Goal: Task Accomplishment & Management: Manage account settings

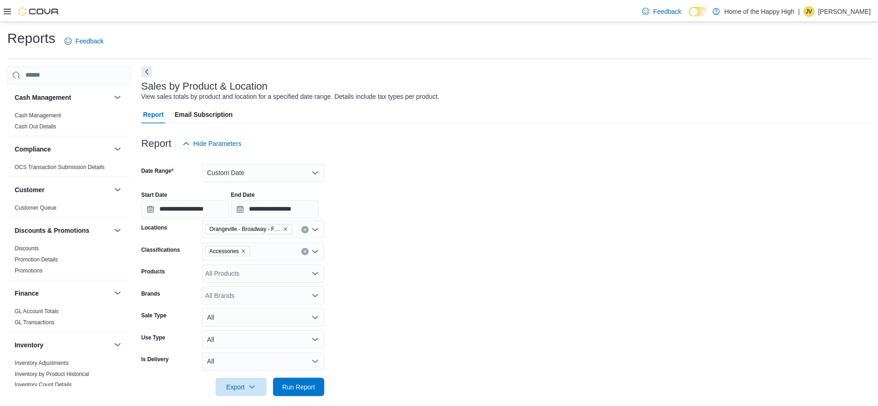
scroll to position [11, 0]
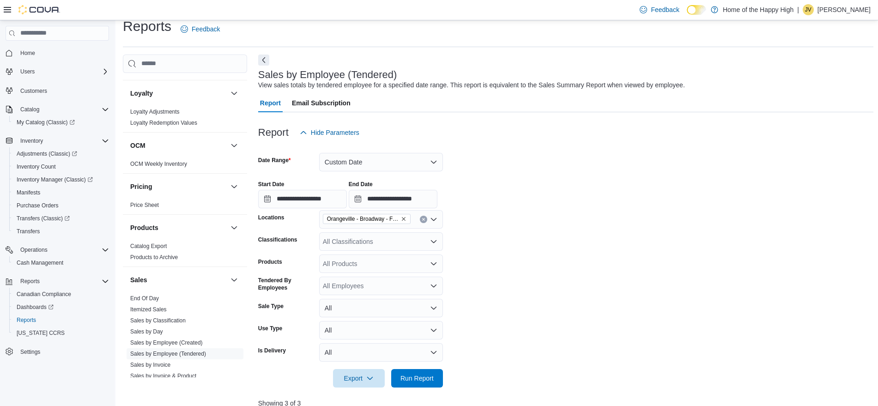
scroll to position [423, 0]
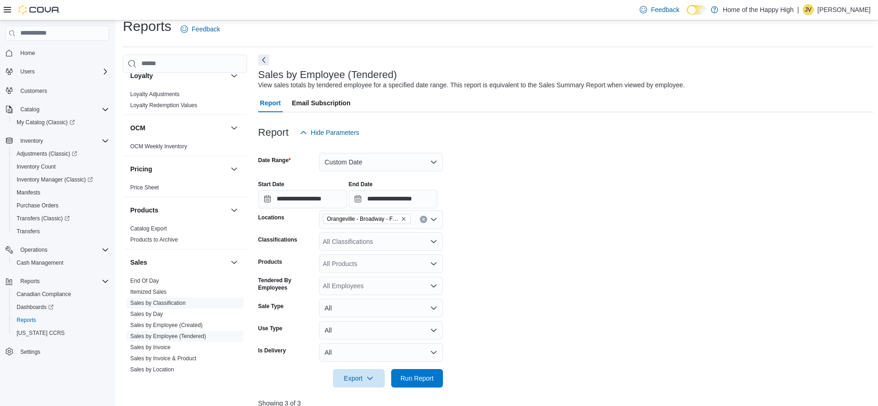
click at [180, 304] on link "Sales by Classification" at bounding box center [157, 303] width 55 height 6
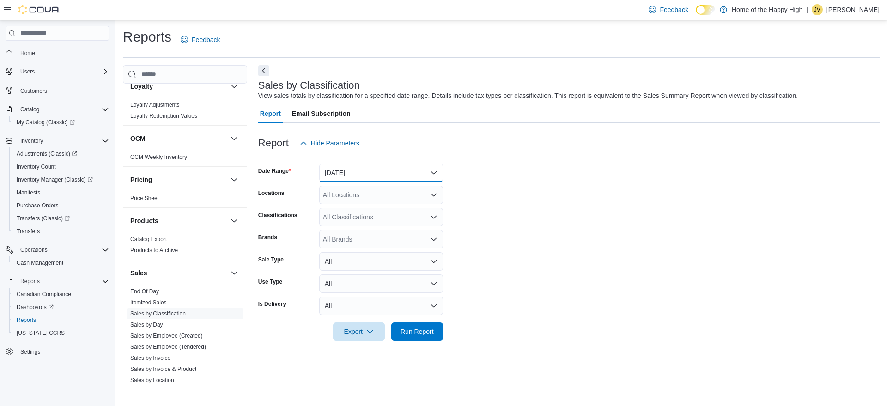
click at [352, 176] on button "Yesterday" at bounding box center [381, 173] width 124 height 18
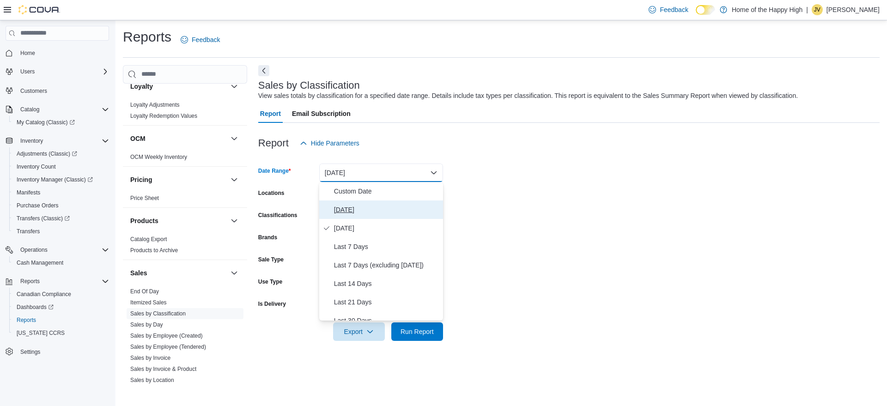
click at [351, 205] on span "[DATE]" at bounding box center [386, 209] width 105 height 11
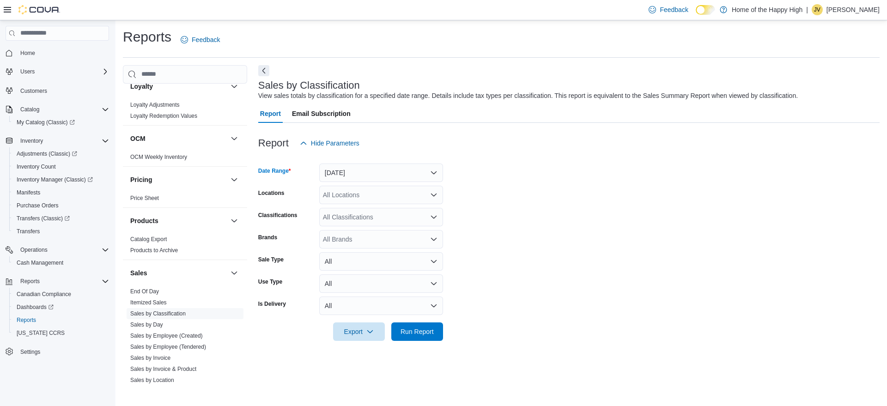
click at [353, 201] on div "All Locations" at bounding box center [381, 195] width 124 height 18
type input "*****"
click at [370, 208] on span "Orangeville - Broadway - Fire & Flower" at bounding box center [413, 210] width 111 height 9
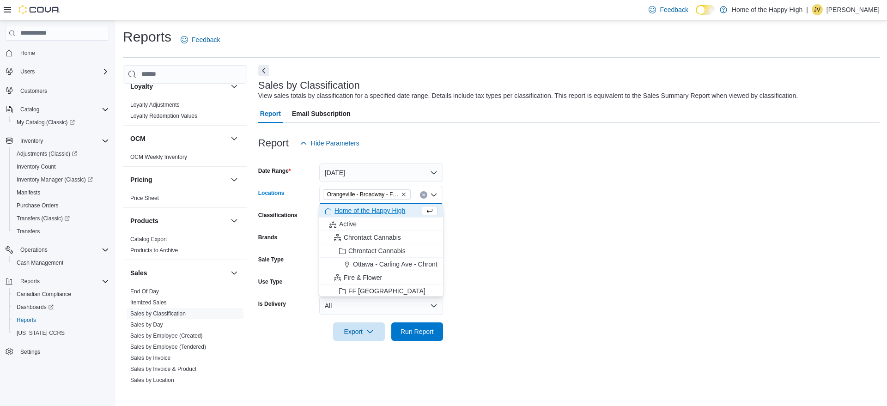
click at [492, 219] on form "Date Range Today Locations Orangeville - Broadway - Fire & Flower Combo box. Se…" at bounding box center [568, 246] width 621 height 188
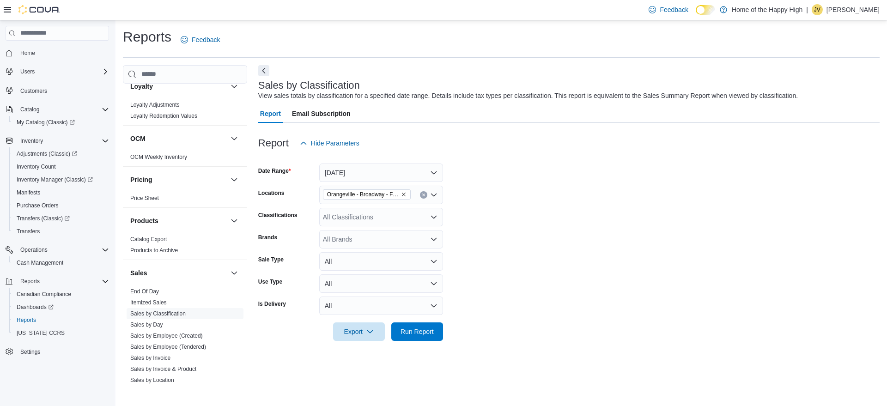
click at [388, 219] on div "All Classifications" at bounding box center [381, 217] width 124 height 18
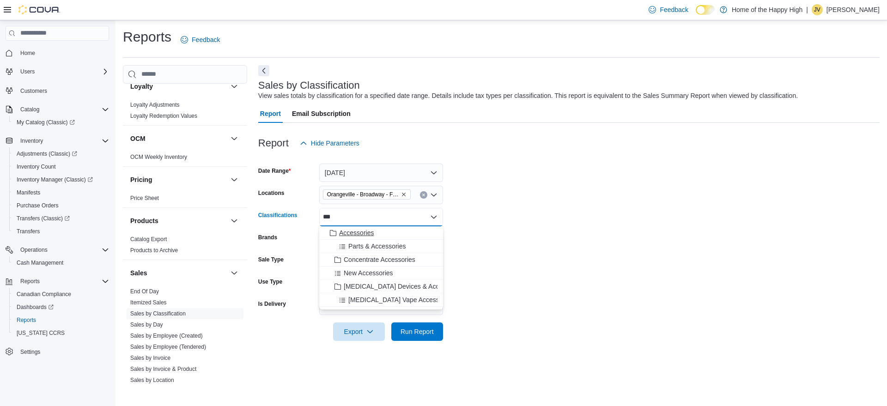
type input "***"
click at [359, 231] on span "Accessories" at bounding box center [356, 232] width 35 height 9
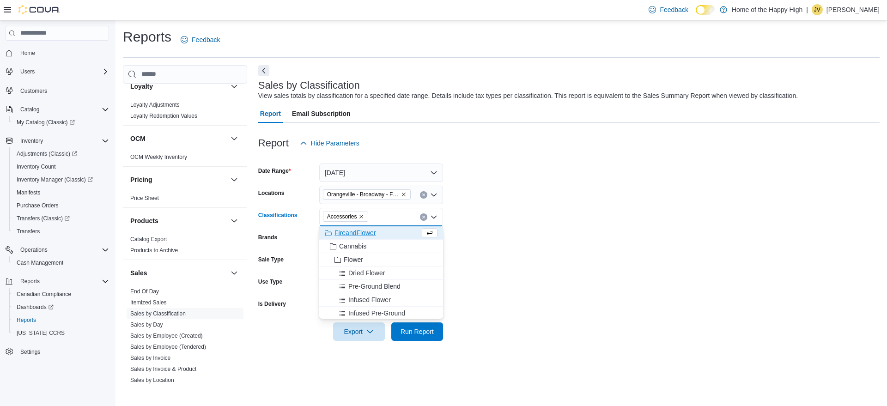
click at [466, 320] on div at bounding box center [568, 318] width 621 height 7
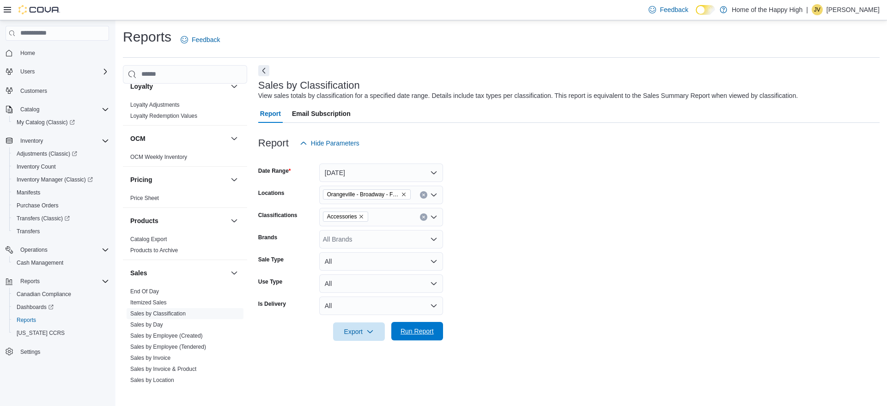
click at [432, 326] on span "Run Report" at bounding box center [417, 331] width 41 height 18
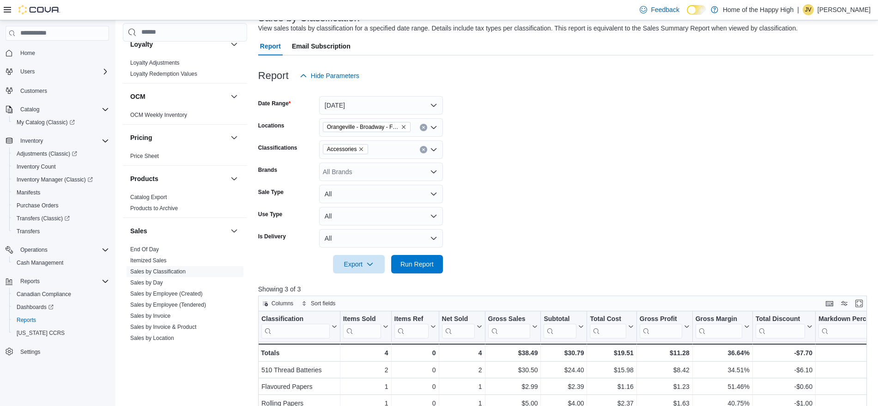
scroll to position [63, 0]
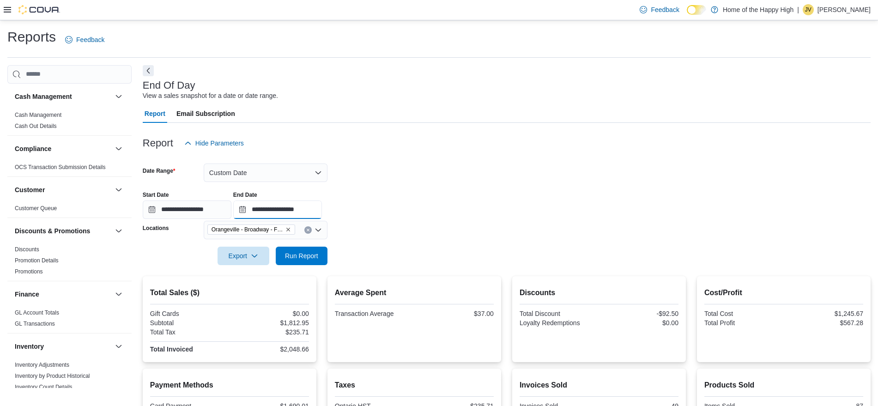
click at [300, 209] on input "**********" at bounding box center [277, 210] width 89 height 18
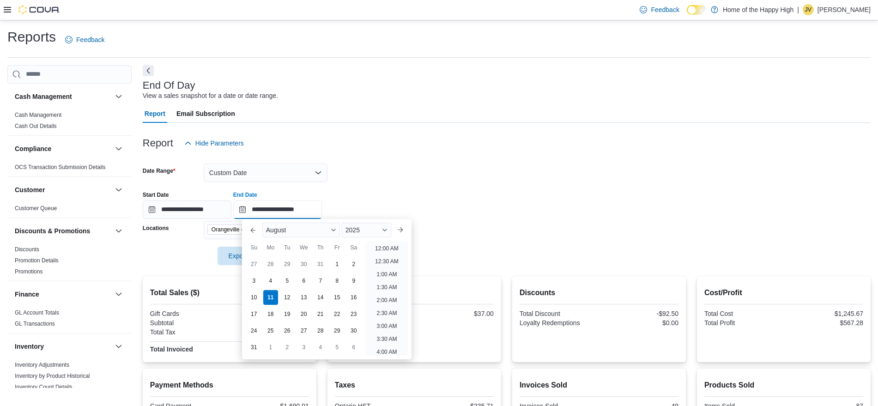
scroll to position [468, 0]
click at [382, 244] on li "6:00 PM" at bounding box center [387, 245] width 28 height 11
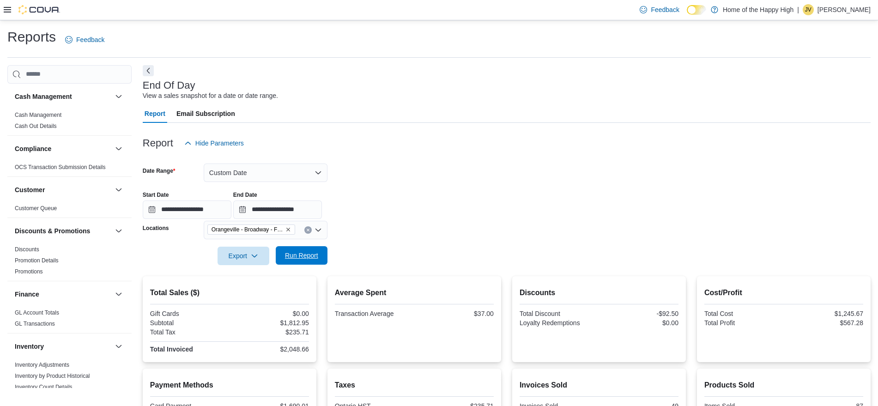
click at [296, 251] on span "Run Report" at bounding box center [301, 255] width 41 height 18
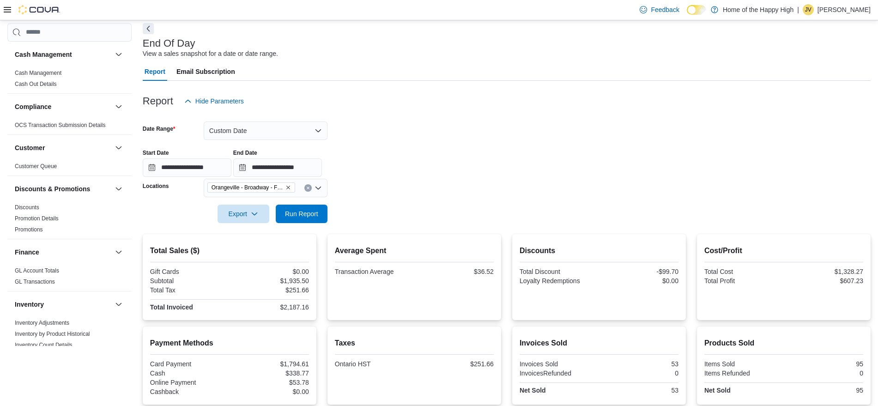
scroll to position [137, 0]
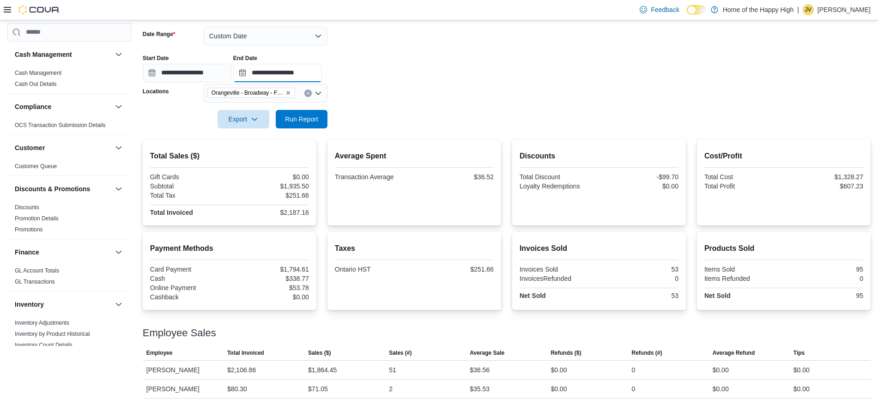
click at [305, 72] on input "**********" at bounding box center [277, 73] width 89 height 18
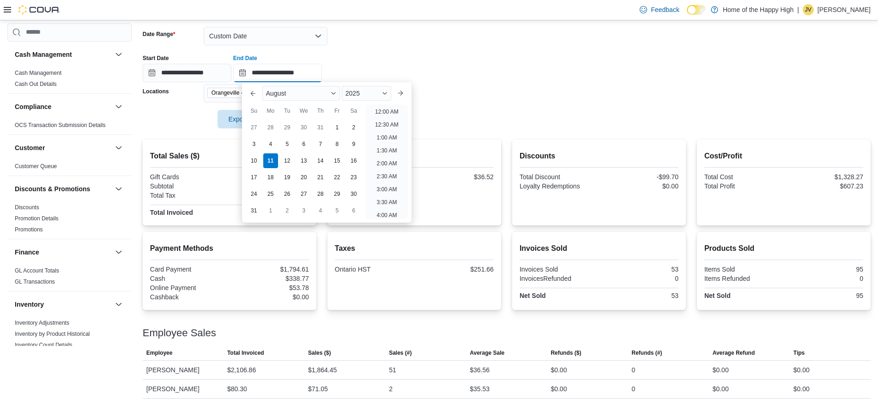
scroll to position [494, 0]
click at [386, 109] on li "7:00 PM" at bounding box center [387, 108] width 28 height 11
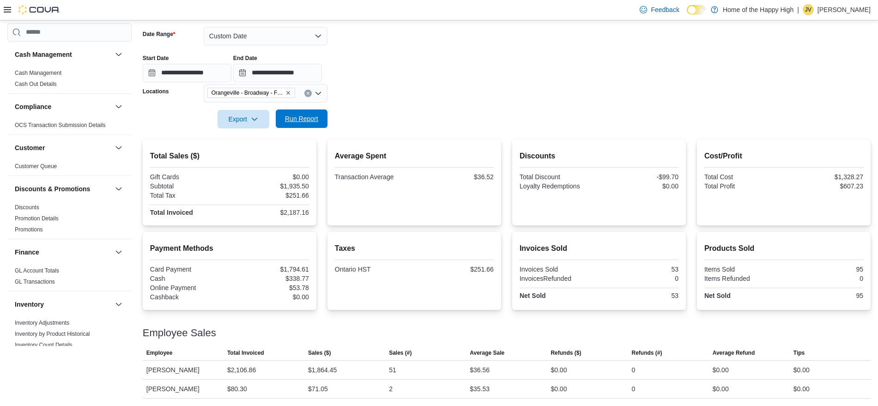
click at [308, 116] on span "Run Report" at bounding box center [301, 118] width 33 height 9
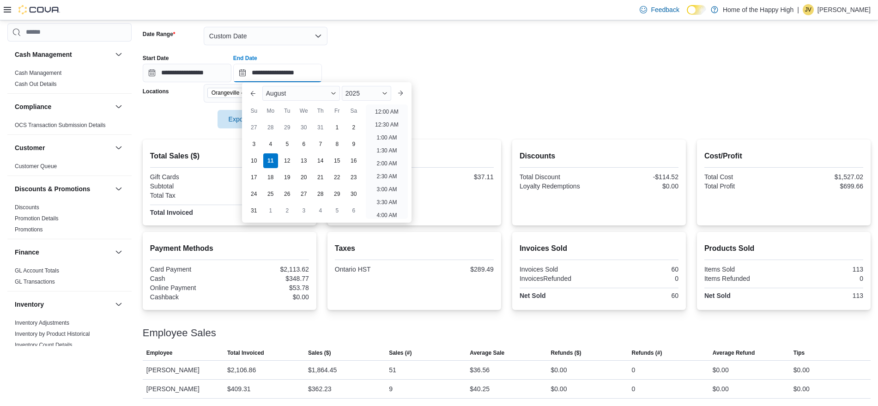
click at [312, 73] on input "**********" at bounding box center [277, 73] width 89 height 18
click at [382, 113] on li "7:30 PM" at bounding box center [387, 108] width 28 height 11
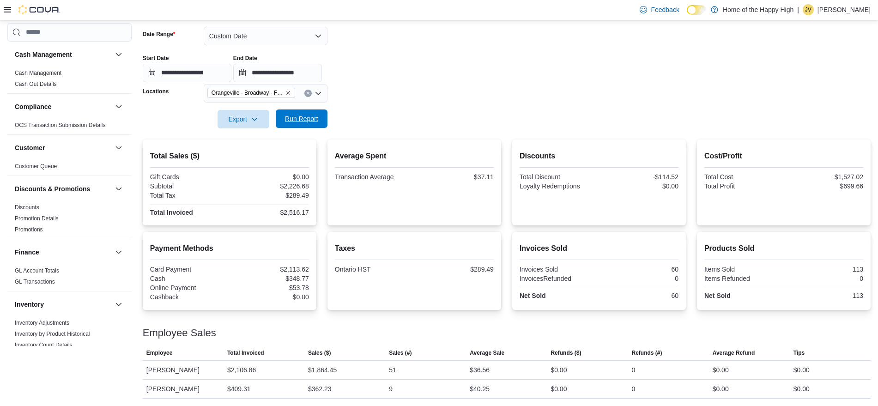
click at [309, 119] on span "Run Report" at bounding box center [301, 118] width 33 height 9
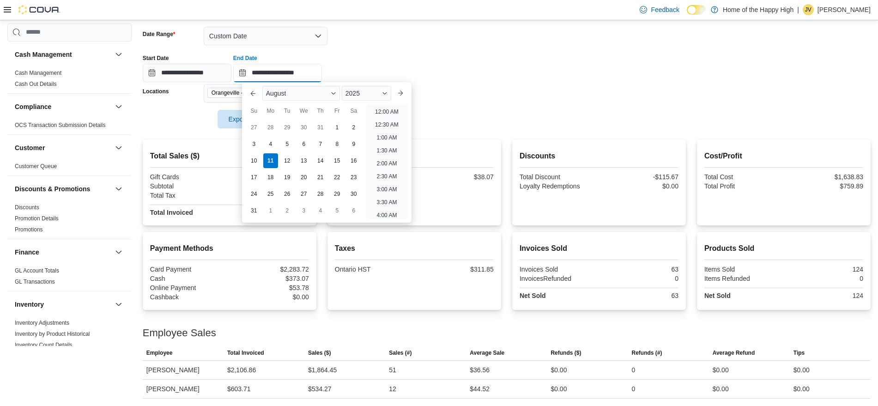
click at [307, 79] on input "**********" at bounding box center [277, 73] width 89 height 18
click at [388, 137] on li "7:00 PM" at bounding box center [387, 141] width 28 height 11
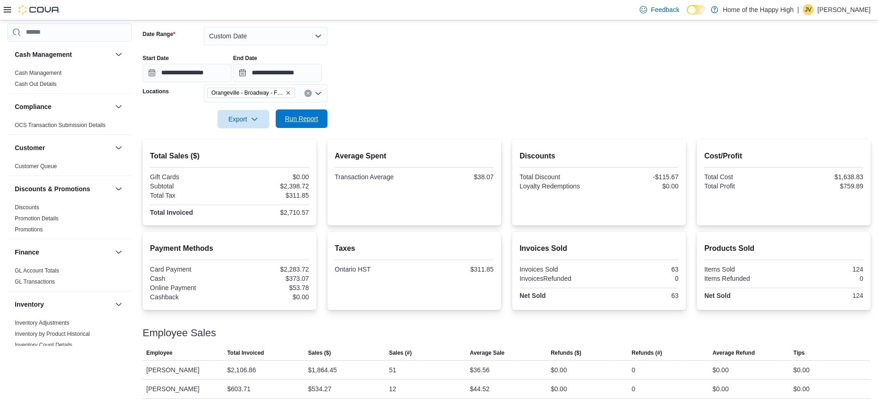
click at [316, 115] on span "Run Report" at bounding box center [301, 118] width 33 height 9
click at [299, 72] on input "**********" at bounding box center [277, 73] width 89 height 18
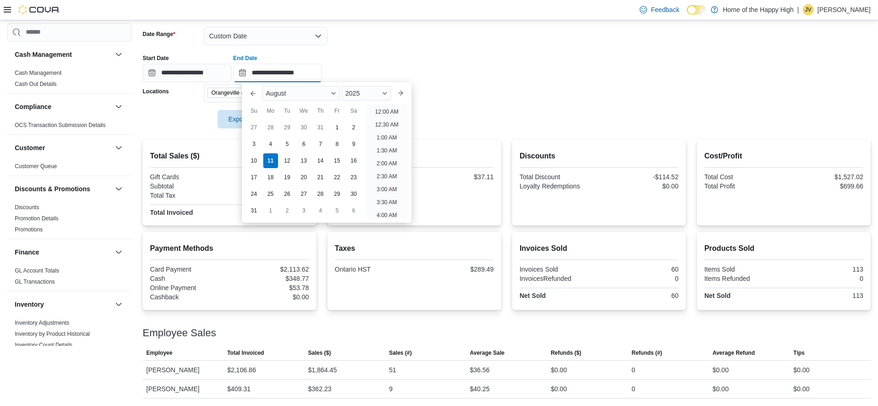
scroll to position [508, 0]
click at [392, 125] on li "8:00 PM" at bounding box center [387, 120] width 28 height 11
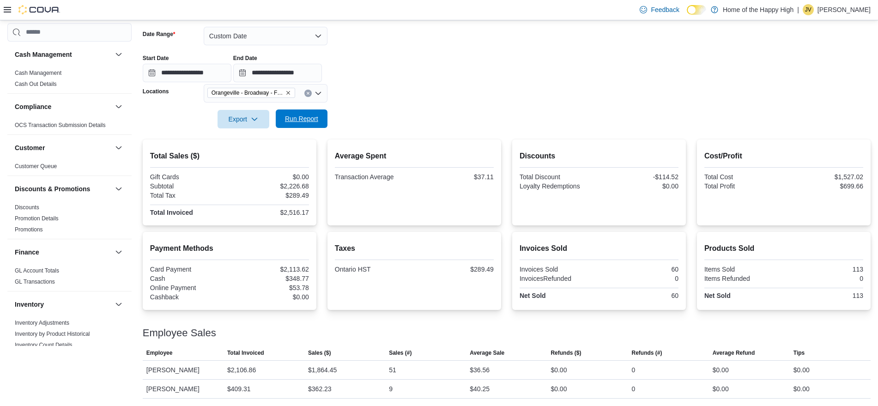
click at [298, 114] on span "Run Report" at bounding box center [301, 118] width 41 height 18
click at [282, 125] on span "Run Report" at bounding box center [301, 118] width 41 height 18
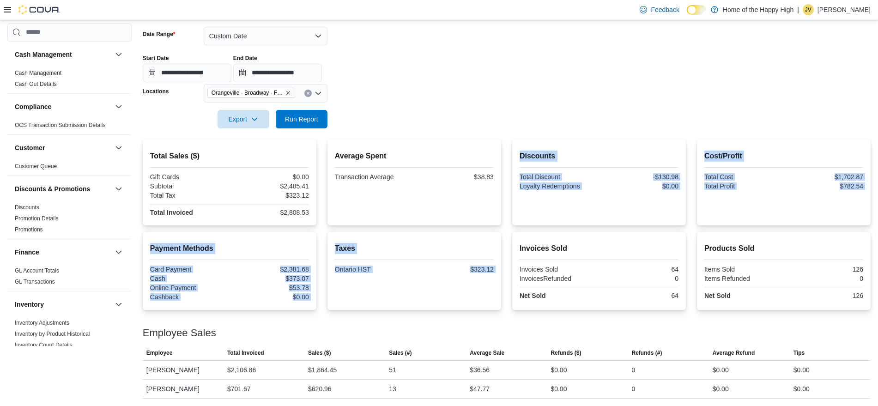
drag, startPoint x: 513, startPoint y: 230, endPoint x: 416, endPoint y: 201, distance: 100.8
click at [416, 201] on div "Total Sales ($) Gift Cards $0.00 Subtotal $2,485.41 Total Tax $323.12 Total Inv…" at bounding box center [507, 269] width 728 height 259
click at [313, 121] on span "Run Report" at bounding box center [301, 118] width 33 height 9
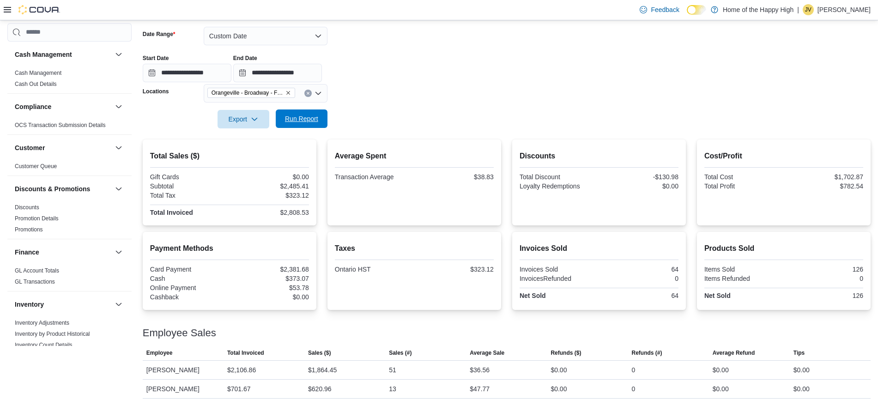
click at [313, 121] on span "Run Report" at bounding box center [301, 118] width 33 height 9
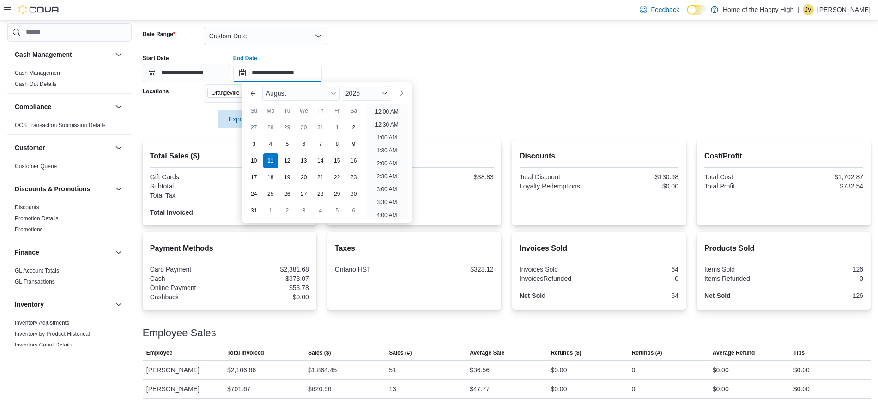
click at [306, 72] on input "**********" at bounding box center [277, 73] width 89 height 18
click at [383, 144] on li "9:00 PM" at bounding box center [387, 146] width 28 height 11
type input "**********"
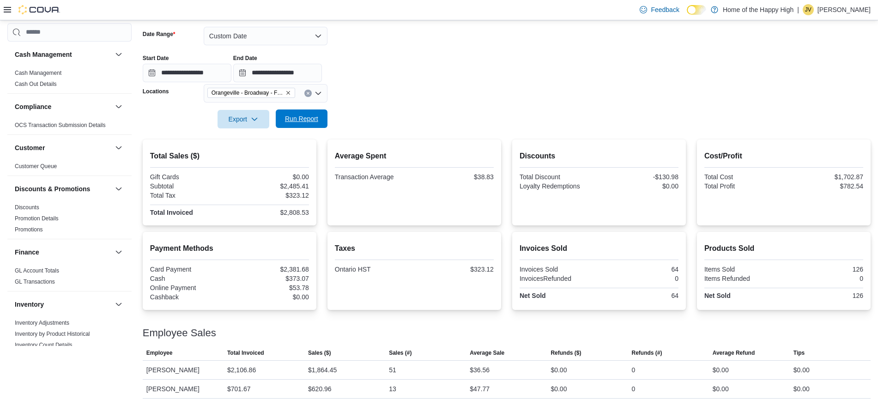
click at [302, 127] on span "Run Report" at bounding box center [301, 118] width 41 height 18
click at [848, 10] on p "[PERSON_NAME]" at bounding box center [844, 9] width 53 height 11
click at [822, 94] on button "Sign Out" at bounding box center [824, 89] width 85 height 15
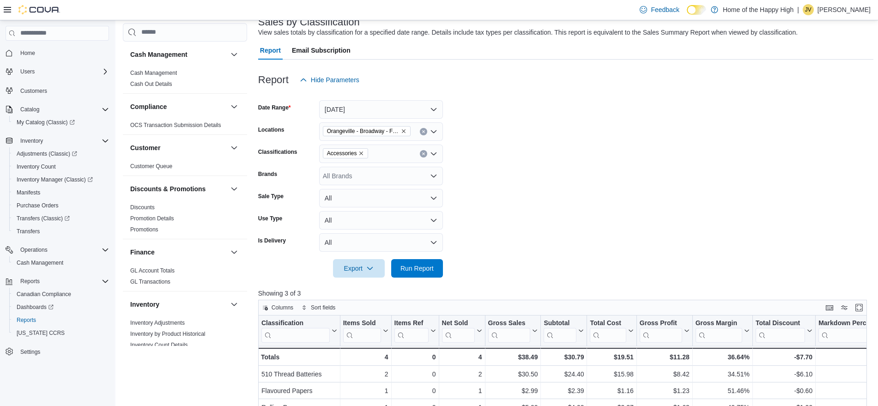
scroll to position [423, 0]
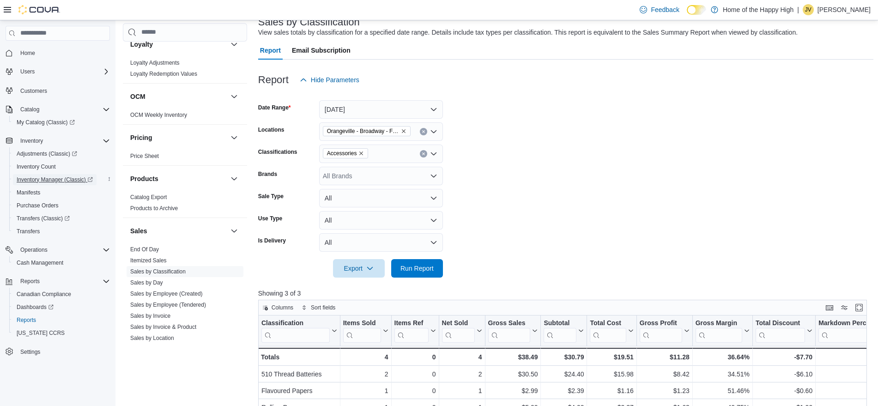
click at [58, 178] on span "Inventory Manager (Classic)" at bounding box center [55, 179] width 76 height 7
click at [55, 153] on span "Adjustments (Classic)" at bounding box center [47, 153] width 61 height 7
click at [845, 10] on p "Jennifer Verney" at bounding box center [844, 9] width 53 height 11
click at [809, 90] on span "Sign Out" at bounding box center [811, 89] width 25 height 9
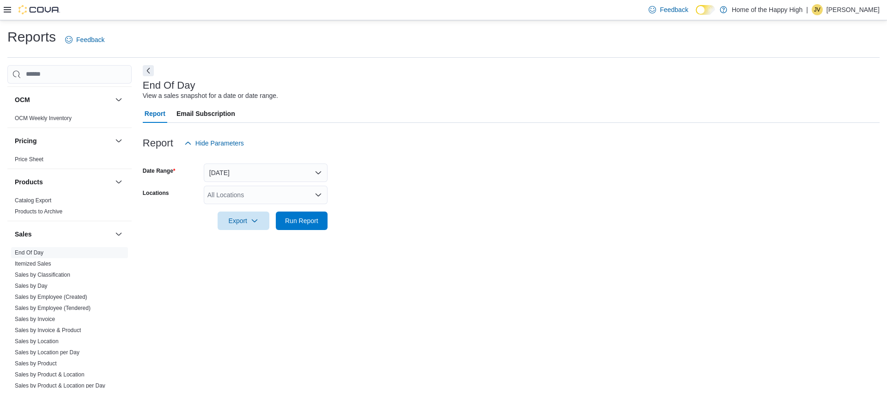
scroll to position [485, 0]
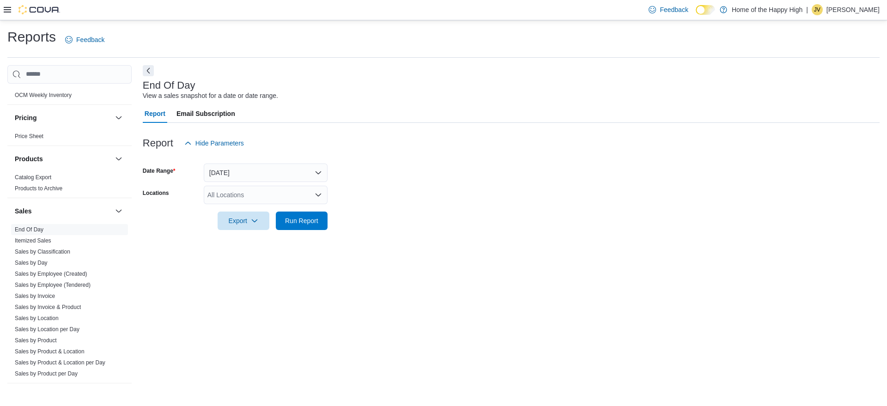
click at [7, 10] on icon at bounding box center [7, 9] width 7 height 7
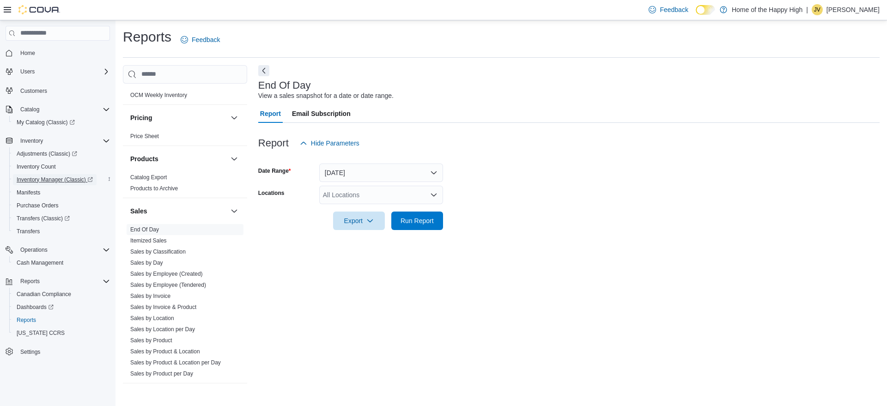
click at [48, 178] on span "Inventory Manager (Classic)" at bounding box center [55, 179] width 76 height 7
click at [43, 154] on span "Adjustments (Classic)" at bounding box center [47, 153] width 61 height 7
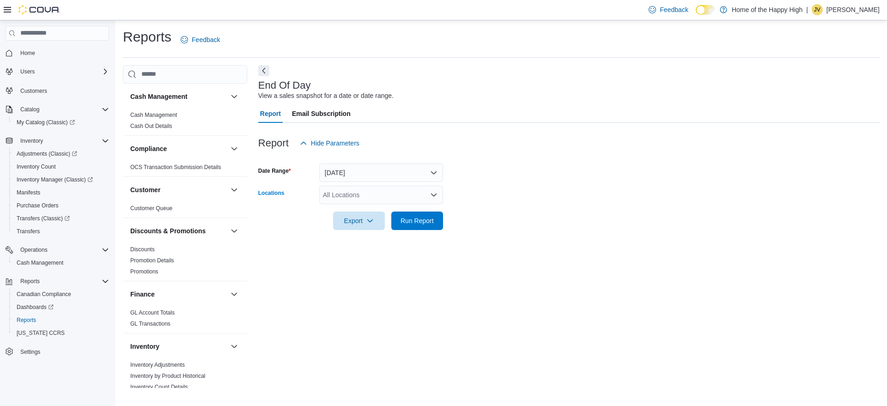
click at [354, 193] on div "All Locations" at bounding box center [381, 195] width 124 height 18
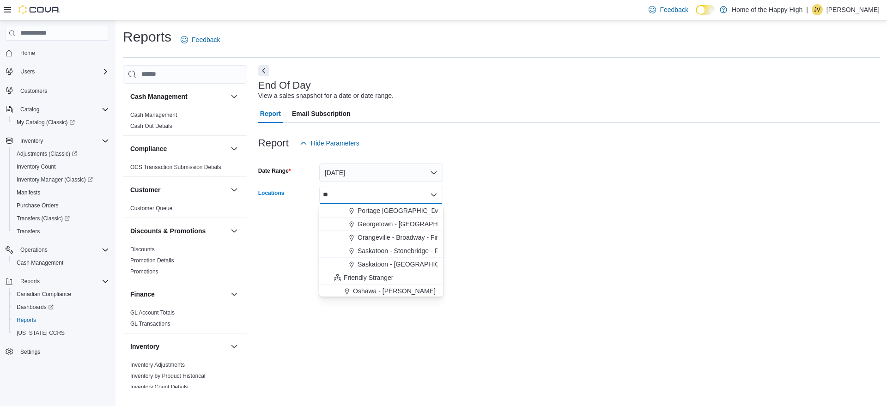
type input "**"
drag, startPoint x: 372, startPoint y: 222, endPoint x: 389, endPoint y: 226, distance: 16.8
click at [389, 226] on span "Georgetown - [GEOGRAPHIC_DATA] - Fire & Flower" at bounding box center [434, 223] width 152 height 9
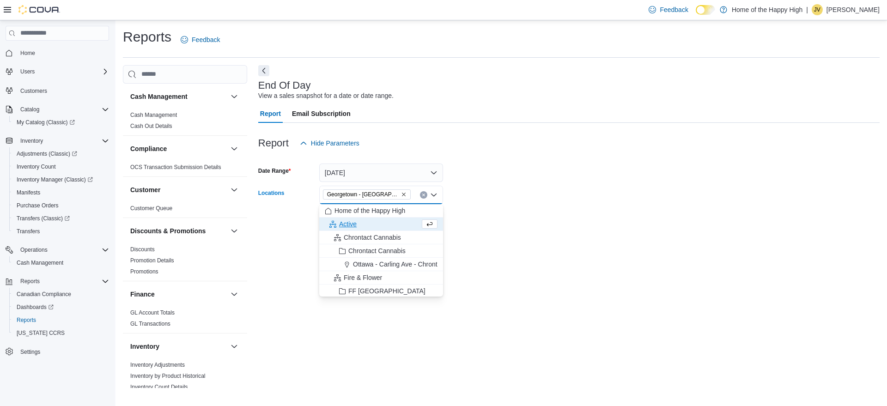
click at [508, 194] on form "Date Range [DATE] Locations [GEOGRAPHIC_DATA] - [GEOGRAPHIC_DATA] - Fire & Flow…" at bounding box center [568, 191] width 621 height 78
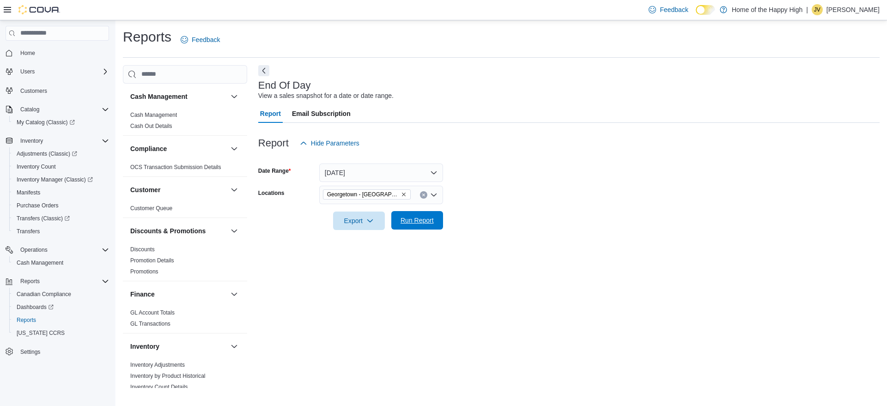
click at [414, 224] on span "Run Report" at bounding box center [417, 220] width 33 height 9
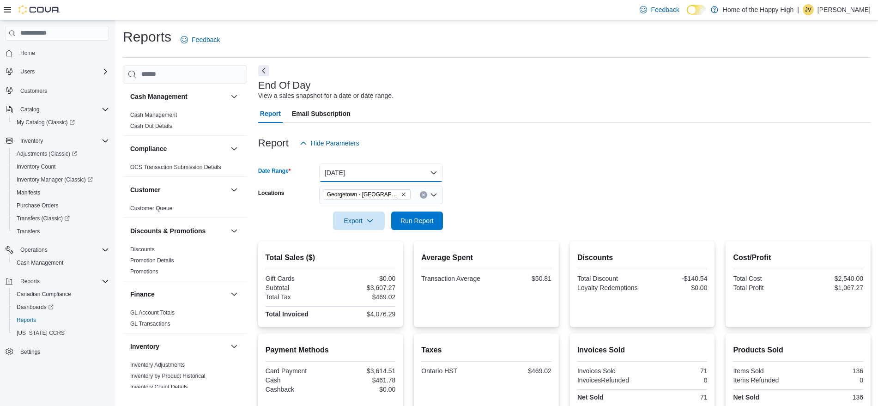
click at [364, 172] on button "[DATE]" at bounding box center [381, 173] width 124 height 18
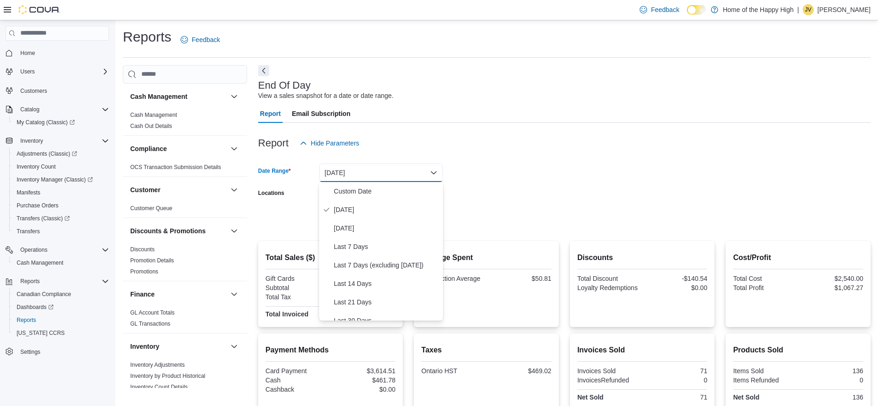
click at [502, 178] on form "Date Range [DATE] Locations [GEOGRAPHIC_DATA] - [GEOGRAPHIC_DATA] - Fire & Flow…" at bounding box center [564, 191] width 613 height 78
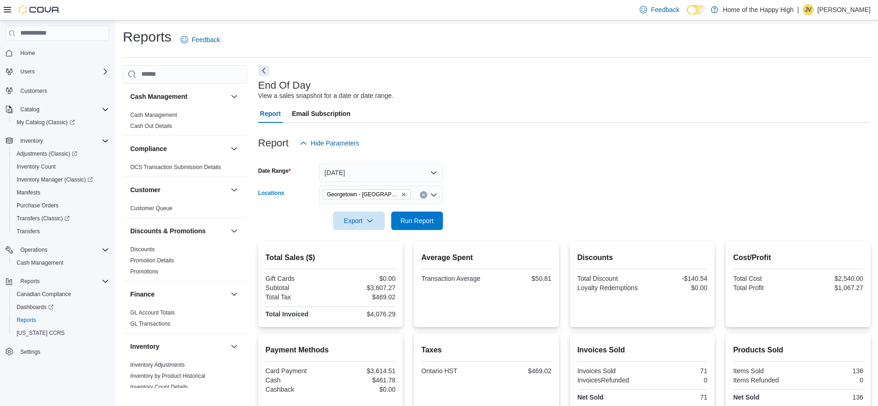
click at [402, 195] on icon "Remove Georgetown - Mountainview - Fire & Flower from selection in this group" at bounding box center [404, 195] width 6 height 6
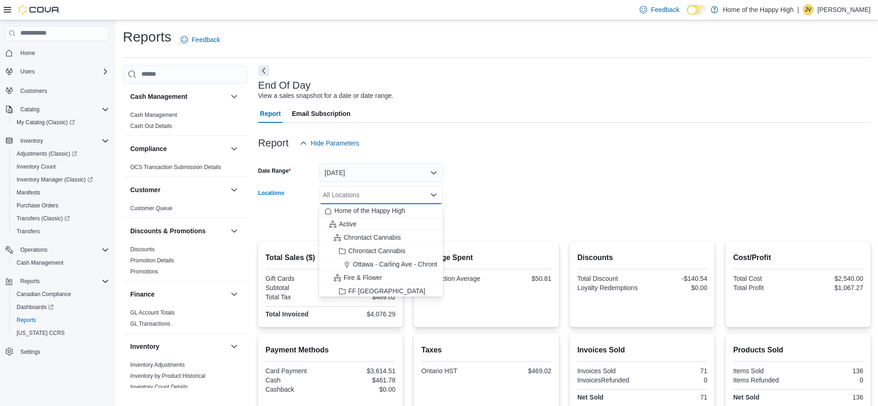
click at [527, 63] on div "Reports Feedback Cash Management Cash Management Cash Out Details Compliance OC…" at bounding box center [497, 263] width 748 height 471
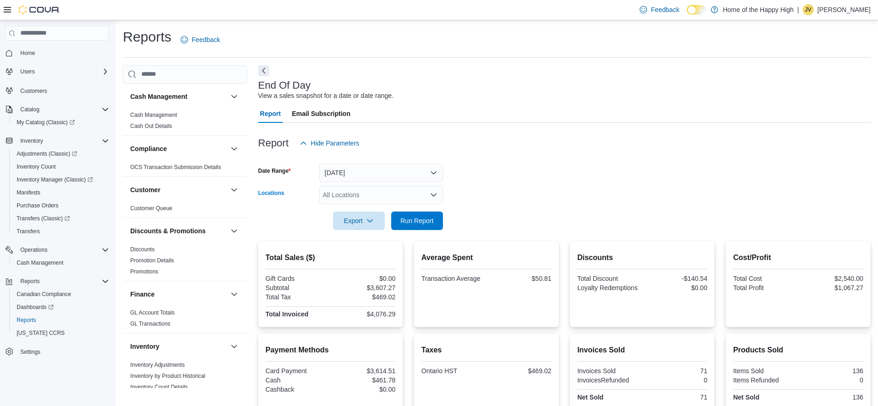
click at [363, 198] on div "All Locations" at bounding box center [381, 195] width 124 height 18
type input "***"
click at [372, 212] on span "Orangeville - Broadway - Fire & Flower" at bounding box center [413, 210] width 111 height 9
click at [506, 175] on form "Date Range Today Locations Orangeville - Broadway - Fire & Flower Export Run Re…" at bounding box center [564, 191] width 613 height 78
click at [422, 221] on span "Run Report" at bounding box center [417, 220] width 33 height 9
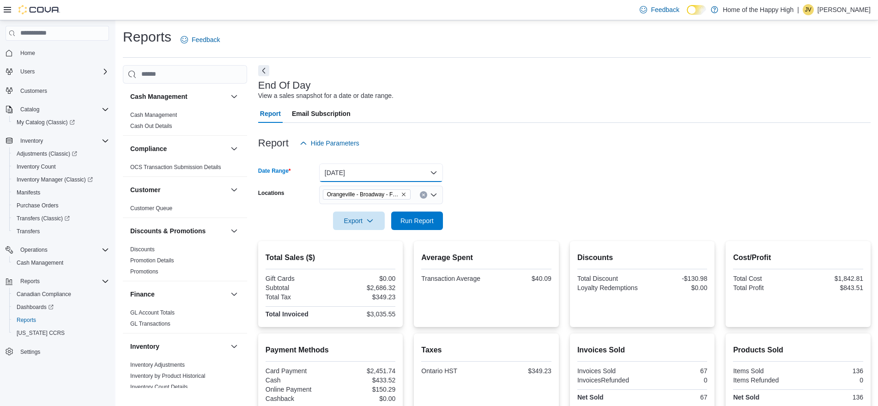
click at [376, 169] on button "[DATE]" at bounding box center [381, 173] width 124 height 18
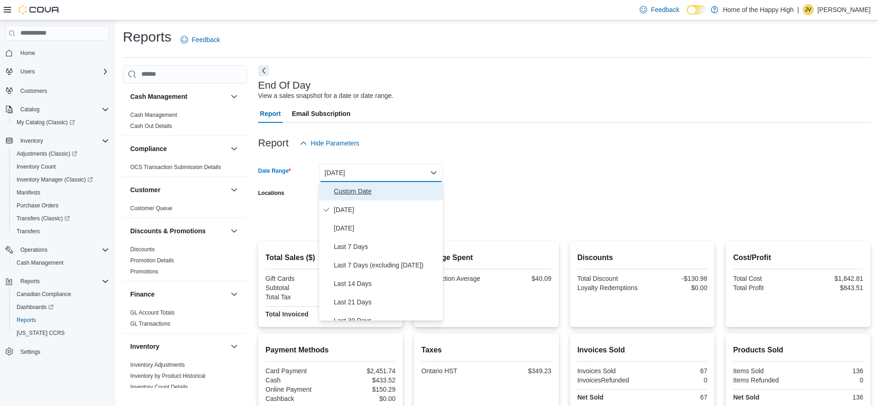
click at [379, 195] on span "Custom Date" at bounding box center [386, 191] width 105 height 11
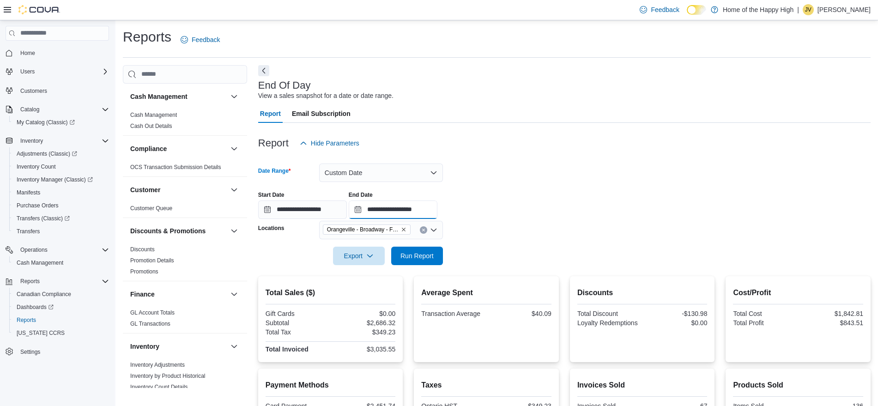
click at [429, 212] on input "**********" at bounding box center [393, 210] width 89 height 18
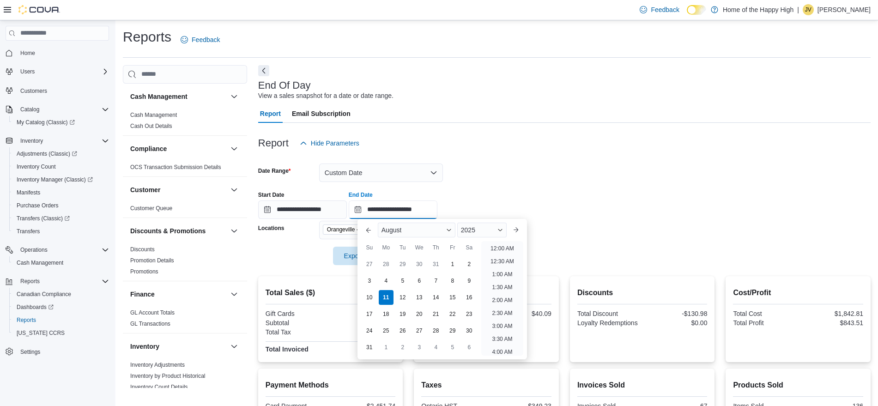
scroll to position [508, 0]
click at [503, 286] on li "9:00 PM" at bounding box center [502, 283] width 28 height 11
type input "**********"
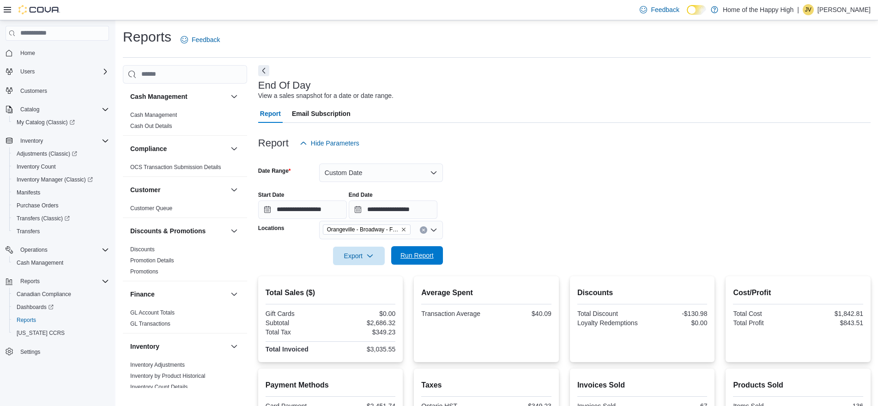
click at [426, 252] on span "Run Report" at bounding box center [417, 255] width 33 height 9
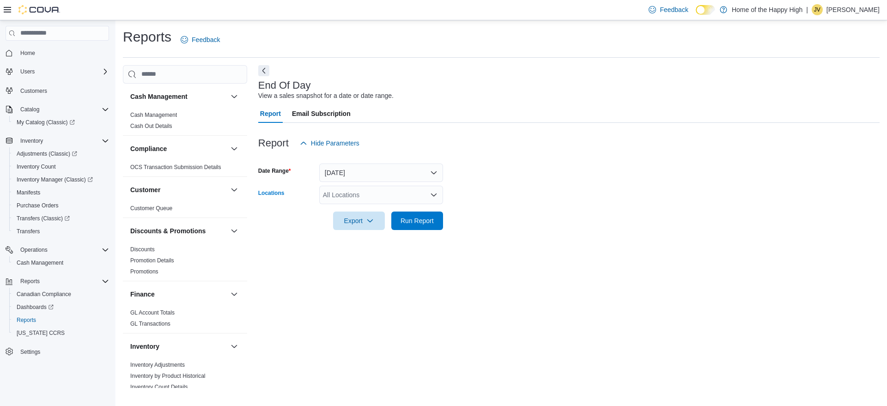
click at [340, 191] on div "All Locations" at bounding box center [381, 195] width 124 height 18
type input "***"
click at [370, 218] on button "Aurora - Bayview - Fire & Flower" at bounding box center [381, 224] width 124 height 13
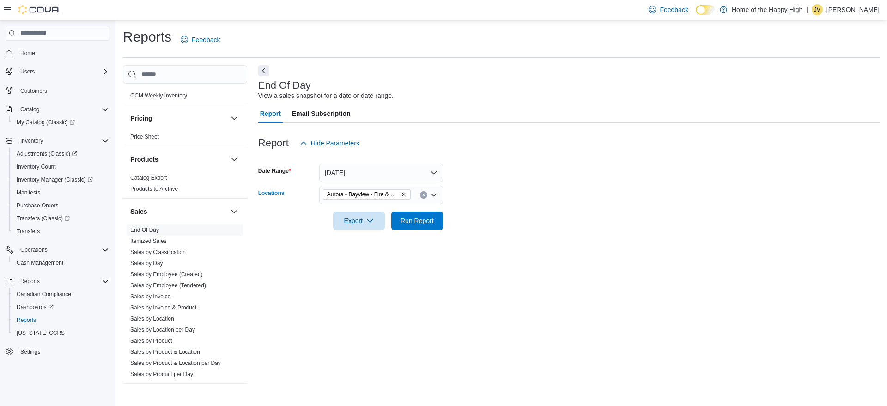
scroll to position [492, 0]
